Goal: Transaction & Acquisition: Purchase product/service

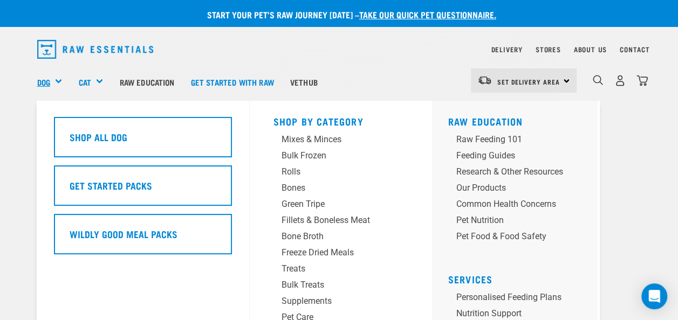
click at [46, 77] on link "Dog" at bounding box center [43, 82] width 13 height 12
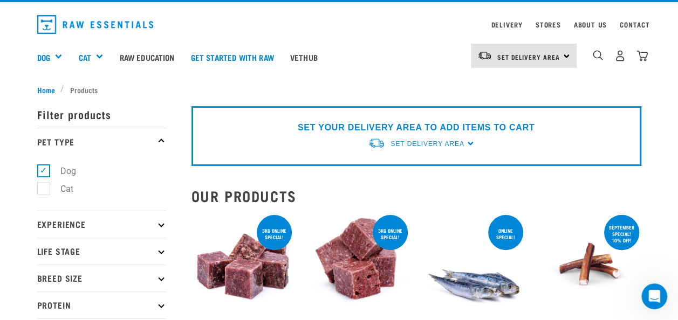
scroll to position [27, 0]
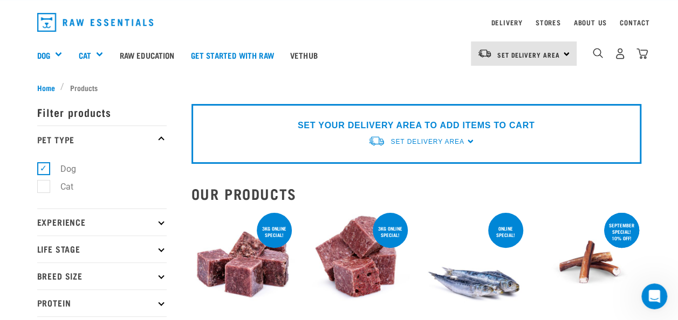
click at [145, 223] on p "Experience" at bounding box center [101, 222] width 129 height 27
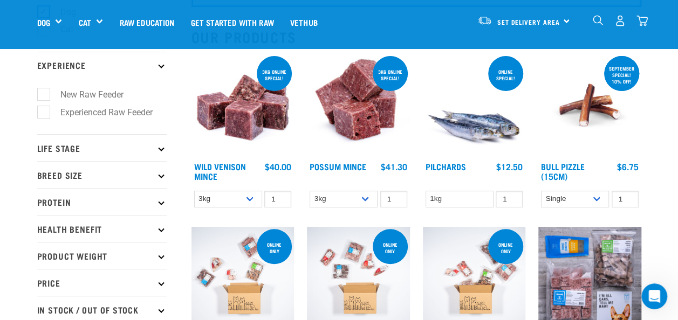
scroll to position [108, 0]
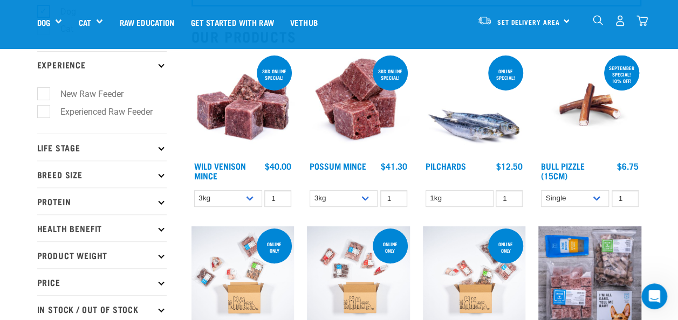
click at [156, 147] on p "Life Stage" at bounding box center [101, 147] width 129 height 27
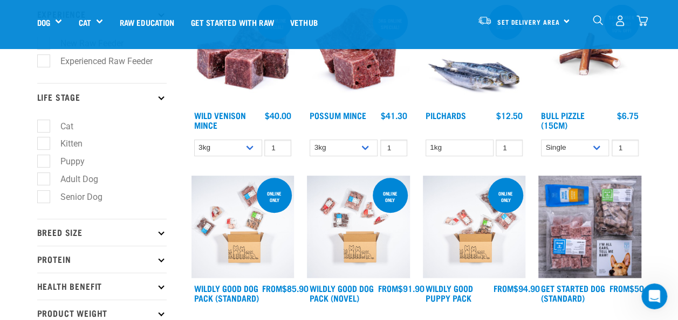
scroll to position [178, 0]
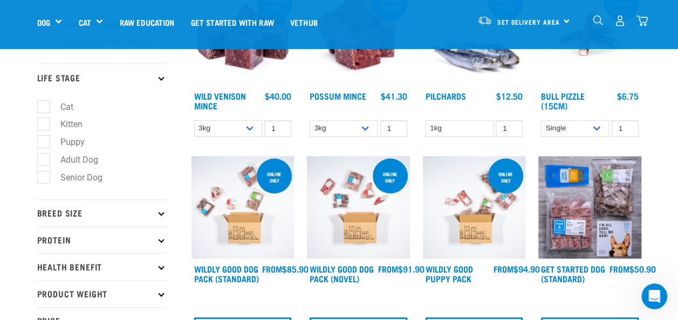
click at [159, 211] on p "Breed Size" at bounding box center [101, 213] width 129 height 27
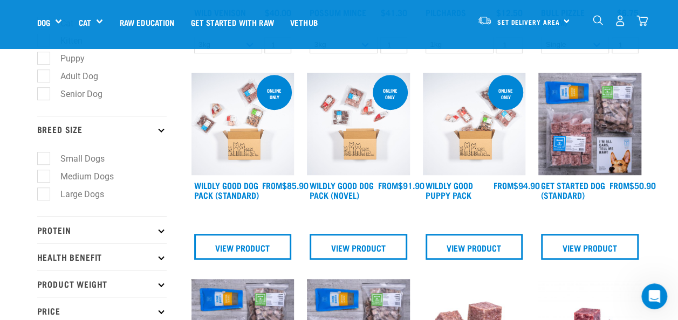
scroll to position [270, 0]
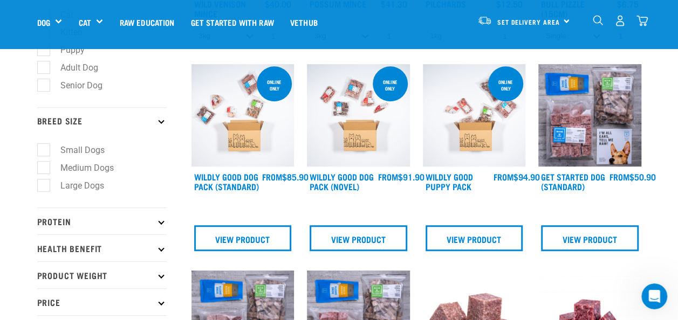
click at [49, 184] on label "Large Dogs" at bounding box center [75, 185] width 65 height 13
click at [44, 184] on input "Large Dogs" at bounding box center [40, 183] width 7 height 7
checkbox input "true"
click at [160, 222] on icon at bounding box center [161, 221] width 6 height 6
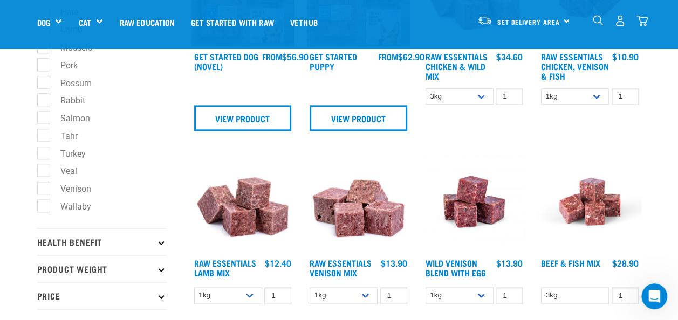
scroll to position [601, 0]
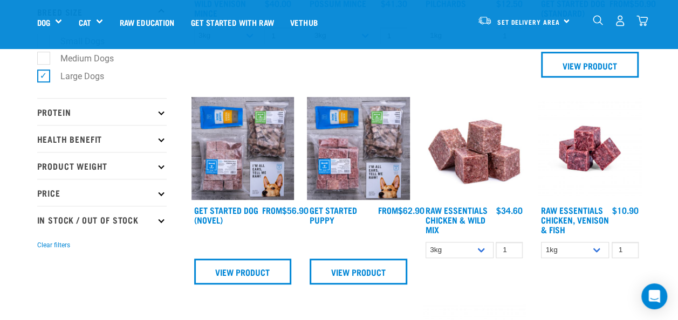
scroll to position [294, 0]
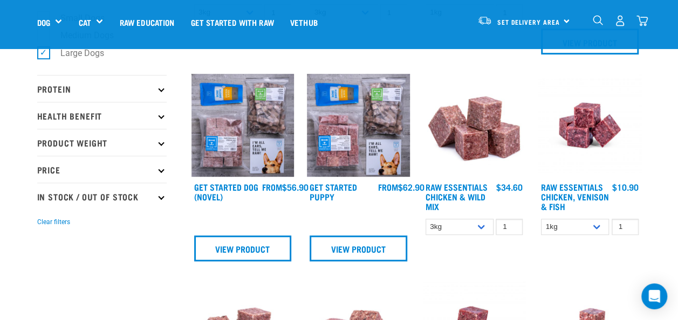
click at [119, 145] on p "Product Weight" at bounding box center [101, 142] width 129 height 27
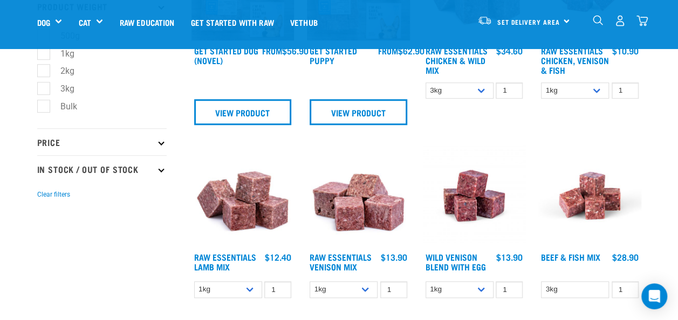
scroll to position [445, 0]
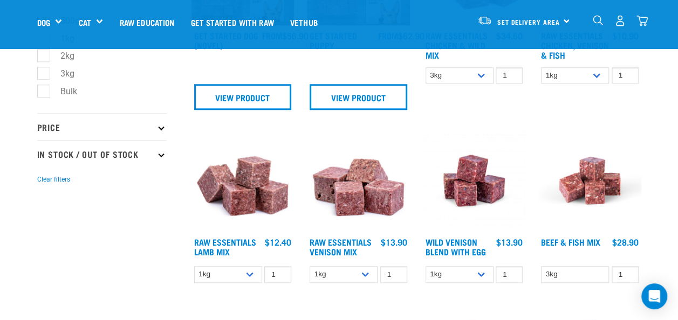
click at [120, 126] on p "Price" at bounding box center [101, 126] width 129 height 27
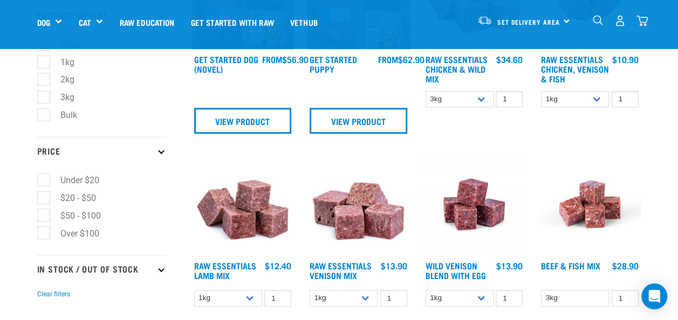
scroll to position [0, 0]
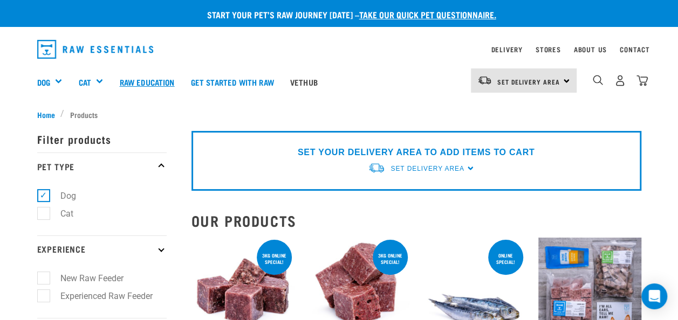
click at [158, 81] on link "Raw Education" at bounding box center [146, 81] width 71 height 43
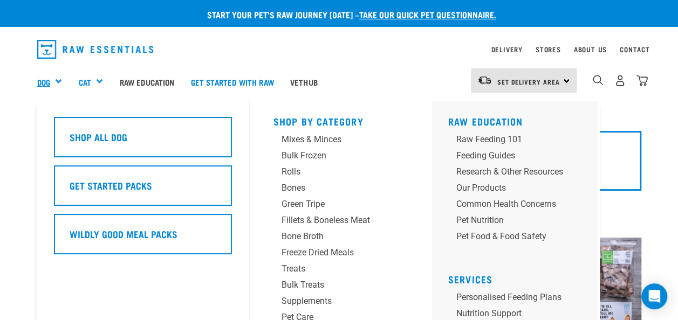
click at [47, 76] on link "Dog" at bounding box center [43, 82] width 13 height 12
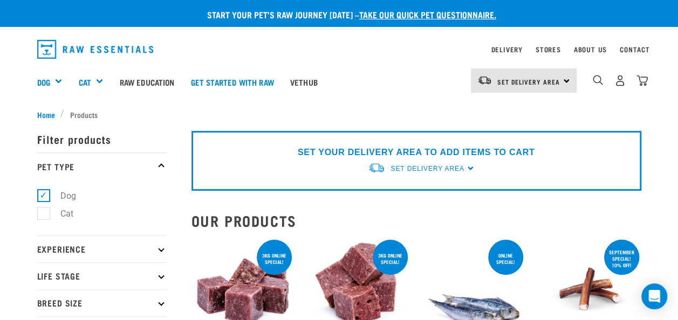
click at [46, 85] on link "Dog" at bounding box center [43, 82] width 13 height 12
click at [38, 79] on link "Dog" at bounding box center [43, 82] width 13 height 12
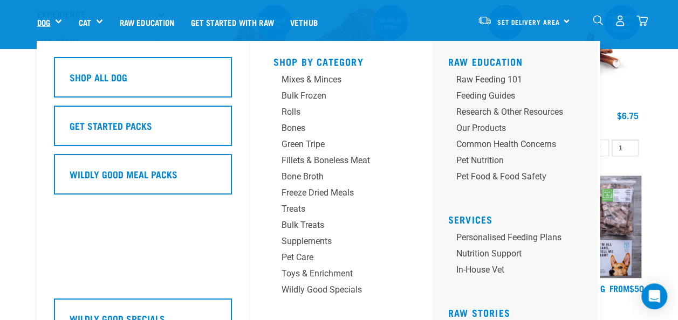
scroll to position [159, 0]
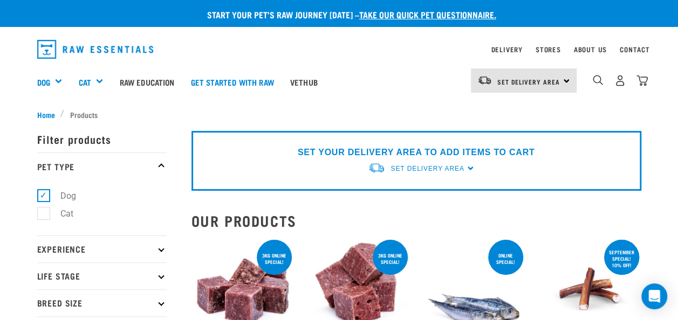
click at [47, 77] on link "Dog" at bounding box center [43, 82] width 13 height 12
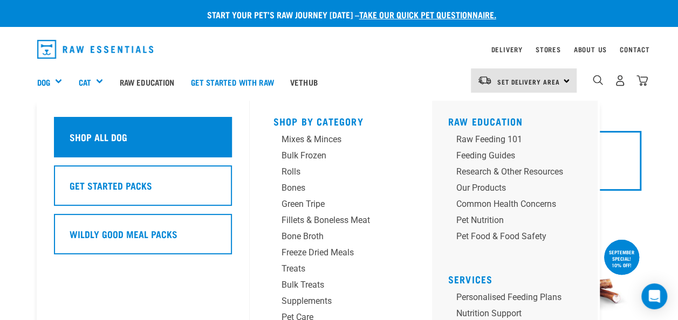
click at [205, 131] on div "Shop All Dog" at bounding box center [143, 137] width 178 height 40
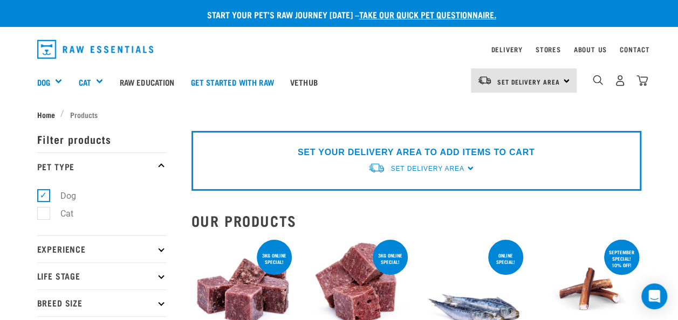
click at [52, 111] on span "Home" at bounding box center [46, 114] width 18 height 11
click at [45, 110] on span "Home" at bounding box center [46, 114] width 18 height 11
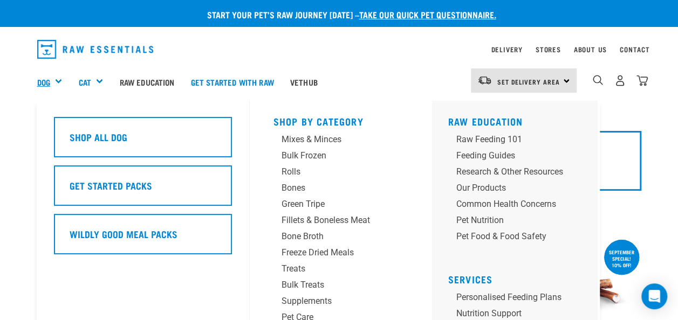
click at [41, 77] on link "Dog" at bounding box center [43, 82] width 13 height 12
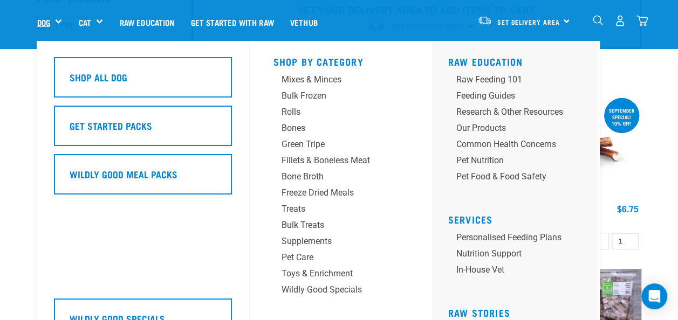
scroll to position [65, 0]
click at [338, 206] on div "Treats" at bounding box center [332, 209] width 101 height 13
click at [341, 196] on div "Freeze Dried Meals" at bounding box center [332, 193] width 101 height 13
click at [342, 193] on div "Freeze Dried Meals" at bounding box center [332, 193] width 101 height 13
click at [335, 193] on div "Freeze Dried Meals" at bounding box center [332, 193] width 101 height 13
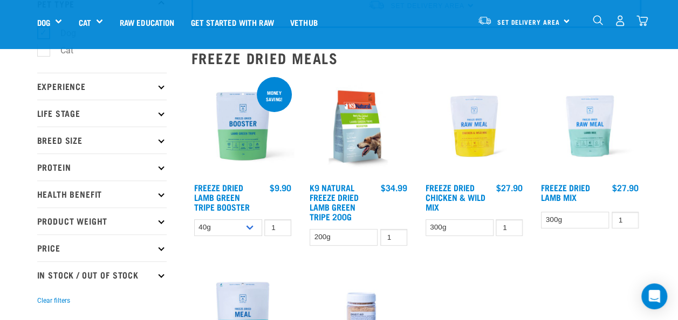
scroll to position [86, 0]
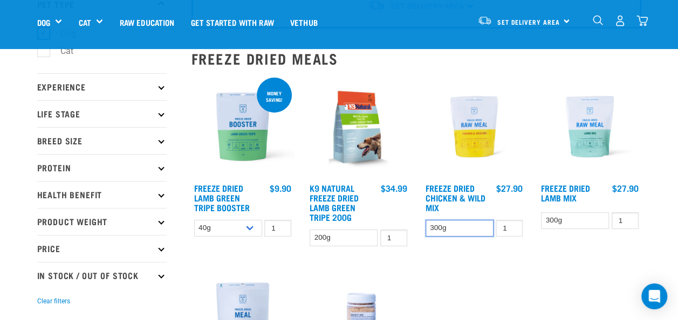
click at [456, 229] on select "300g" at bounding box center [460, 228] width 68 height 17
click at [464, 222] on select "300g" at bounding box center [460, 228] width 68 height 17
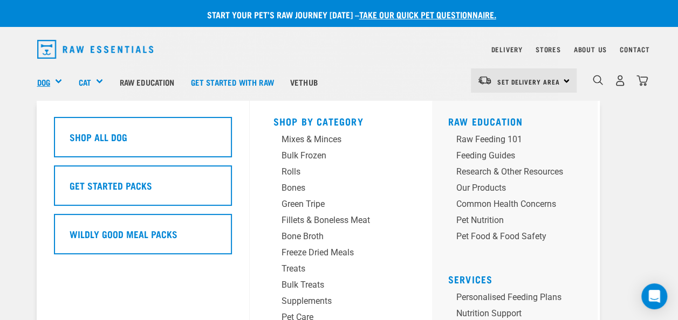
click at [38, 77] on link "Dog" at bounding box center [43, 82] width 13 height 12
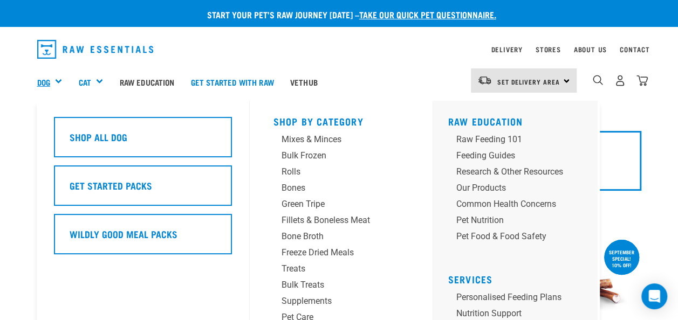
click at [50, 79] on link "Dog" at bounding box center [43, 82] width 13 height 12
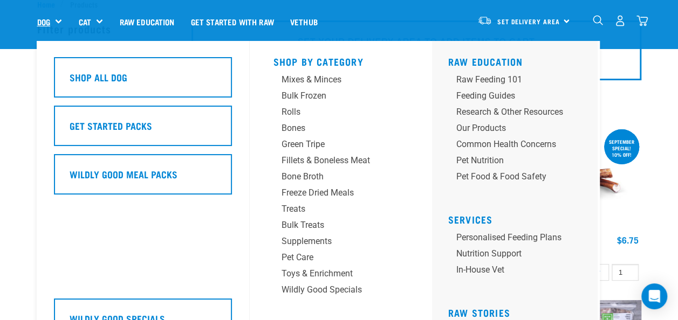
scroll to position [35, 0]
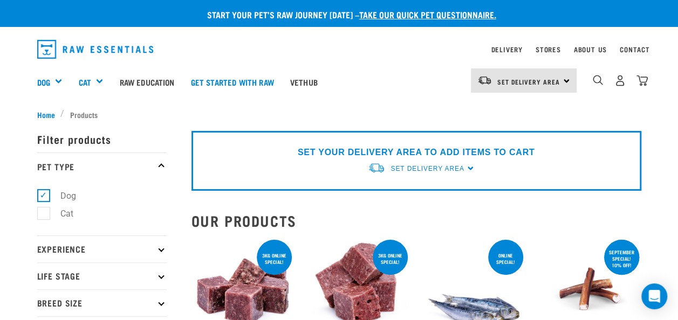
click at [47, 77] on link "Dog" at bounding box center [43, 82] width 13 height 12
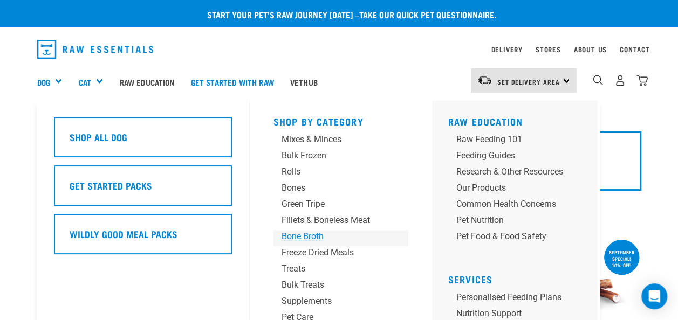
click at [293, 239] on div "Bone Broth" at bounding box center [332, 236] width 101 height 13
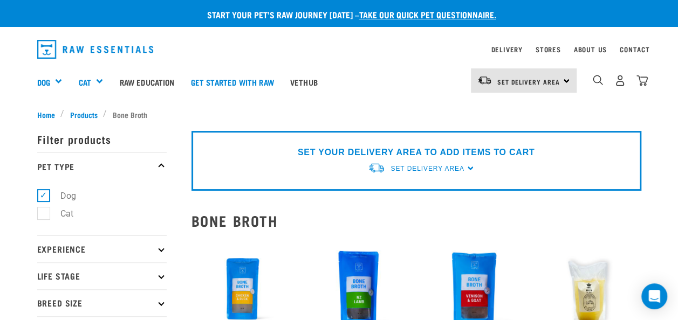
click at [43, 81] on link "Dog" at bounding box center [43, 82] width 13 height 12
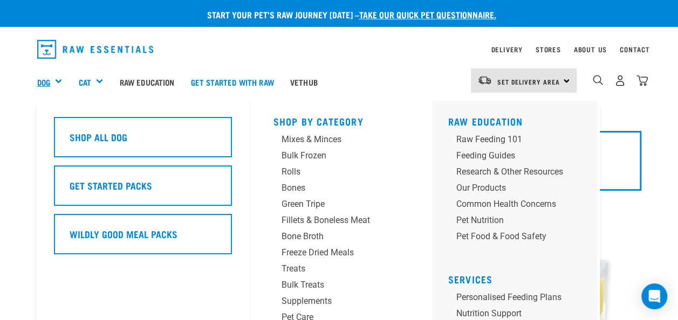
click at [329, 251] on div "Freeze Dried Meals" at bounding box center [332, 252] width 101 height 13
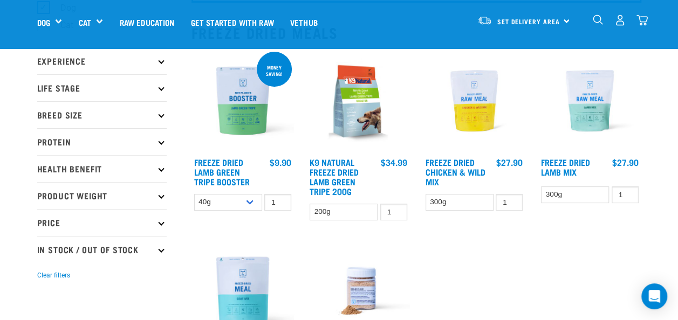
scroll to position [113, 0]
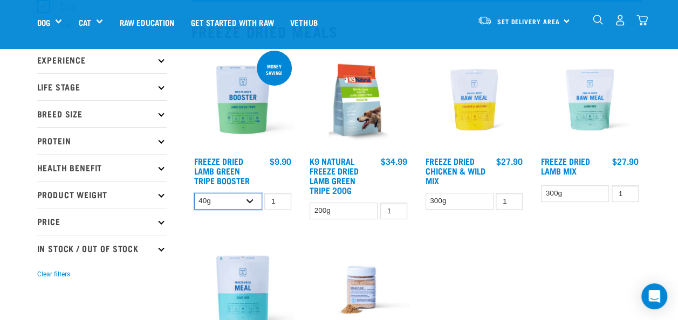
click at [207, 207] on select "40g 200g" at bounding box center [228, 201] width 68 height 17
select select "348055"
click at [194, 193] on select "40g 200g" at bounding box center [228, 201] width 68 height 17
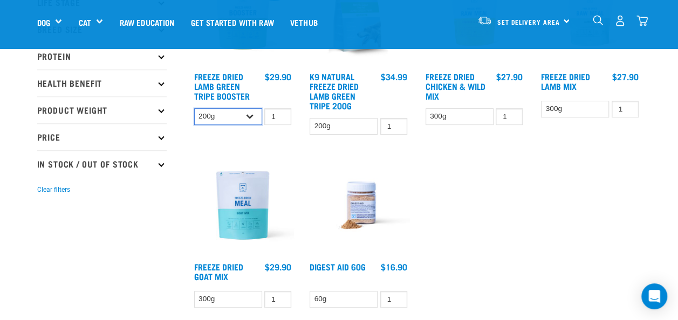
scroll to position [202, 0]
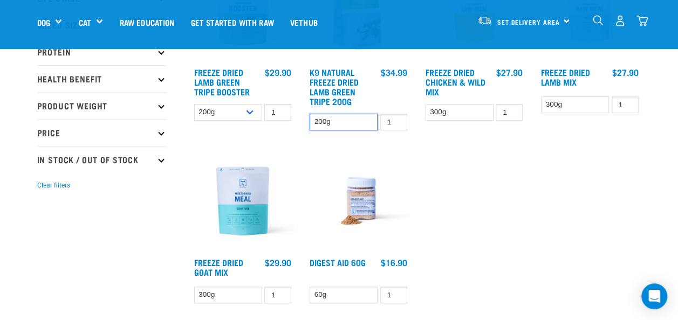
click at [323, 115] on select "200g" at bounding box center [344, 122] width 68 height 17
click at [428, 163] on div "Money saving! Freeze Dried Lamb Green Tripe Booster 1 0 100" at bounding box center [416, 158] width 463 height 410
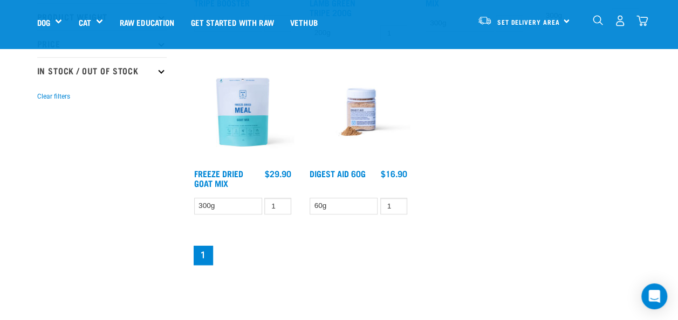
scroll to position [290, 0]
